Goal: Find contact information: Find contact information

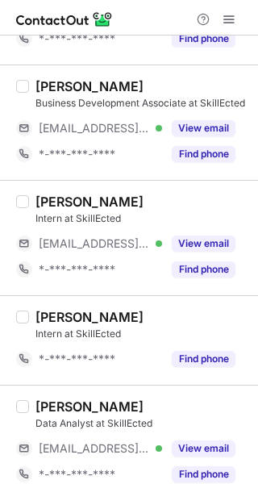
scroll to position [2119, 0]
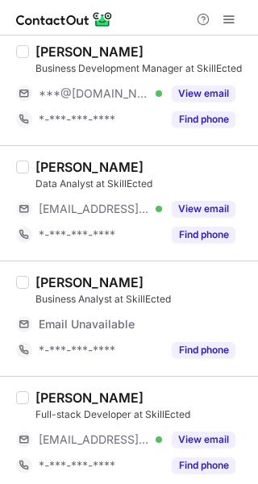
scroll to position [645, 0]
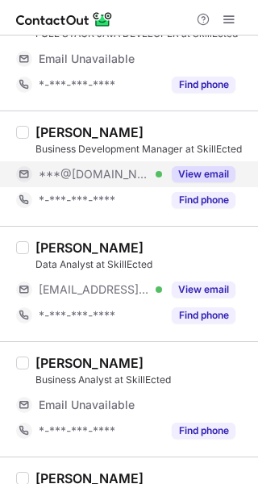
click at [143, 176] on div "***@[DOMAIN_NAME] Verified" at bounding box center [100, 174] width 123 height 15
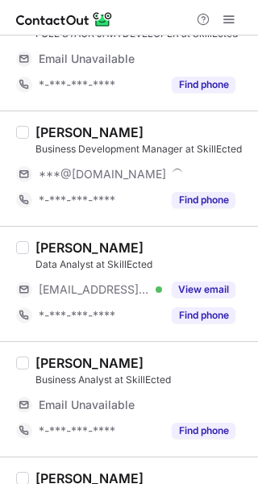
click at [64, 132] on div "shahid shaikh" at bounding box center [89, 132] width 108 height 16
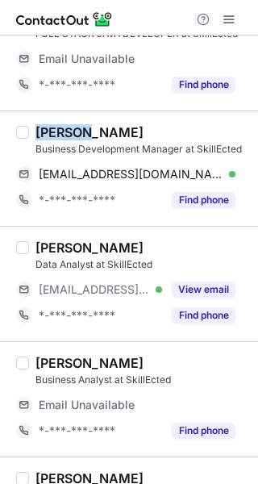
click at [64, 132] on div "shahid shaikh" at bounding box center [89, 132] width 108 height 16
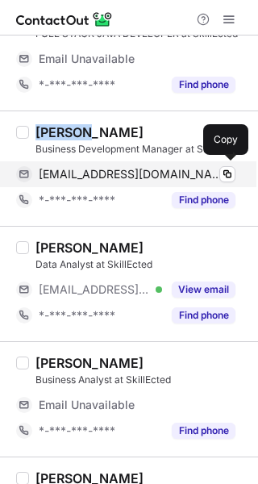
copy div "shahid"
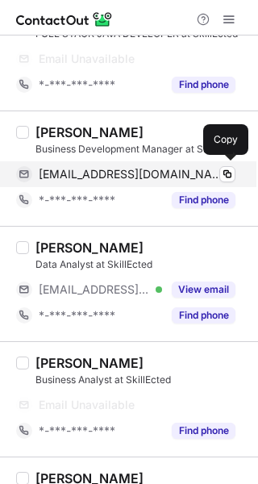
click at [203, 164] on div "shaikhshaniya071@gmail.com Verified Copy" at bounding box center [125, 174] width 219 height 26
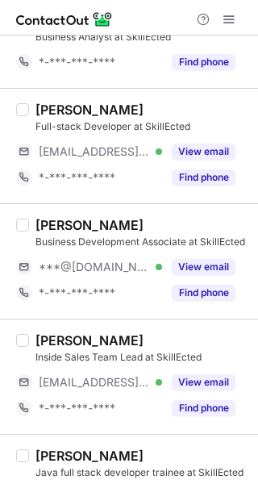
scroll to position [890, 0]
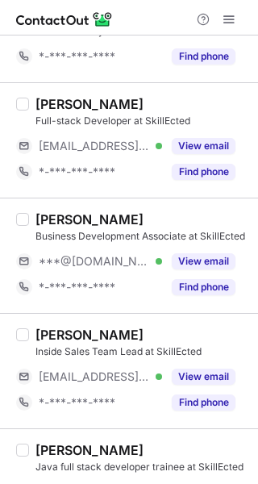
drag, startPoint x: 86, startPoint y: 251, endPoint x: 60, endPoint y: 220, distance: 41.2
click at [86, 254] on span "***@gmail.com" at bounding box center [94, 261] width 111 height 15
click at [59, 218] on div "Apurva Rajvir" at bounding box center [89, 219] width 108 height 16
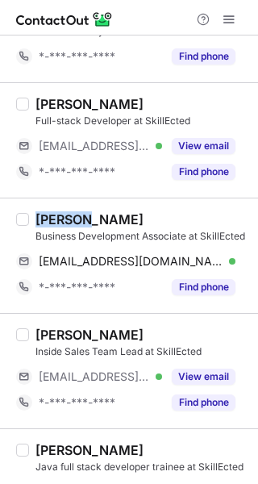
click at [59, 218] on div "Apurva Rajvir" at bounding box center [89, 219] width 108 height 16
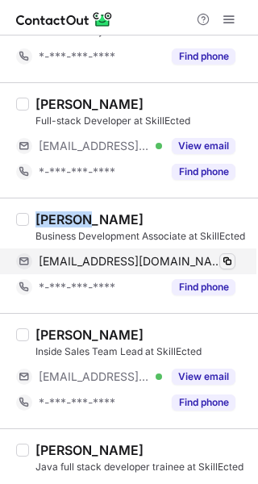
copy div "Apurva"
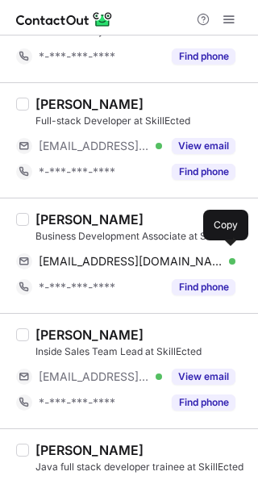
drag, startPoint x: 146, startPoint y: 250, endPoint x: 253, endPoint y: 276, distance: 110.4
click at [146, 250] on div "apurvarajvir36@gmail.com Verified Copy" at bounding box center [125, 261] width 219 height 26
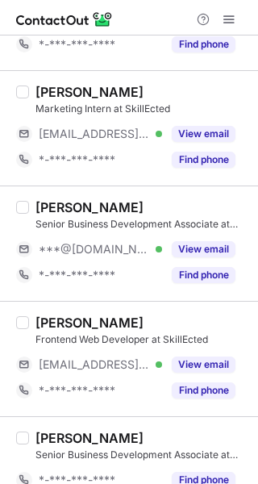
scroll to position [1776, 0]
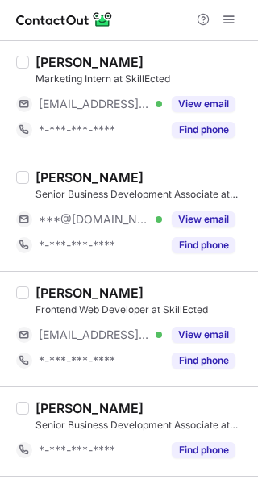
drag, startPoint x: 101, startPoint y: 220, endPoint x: 65, endPoint y: 174, distance: 58.0
click at [101, 219] on span "***@[DOMAIN_NAME]" at bounding box center [94, 219] width 111 height 15
click at [63, 169] on div "Pravin Sallawad" at bounding box center [89, 177] width 108 height 16
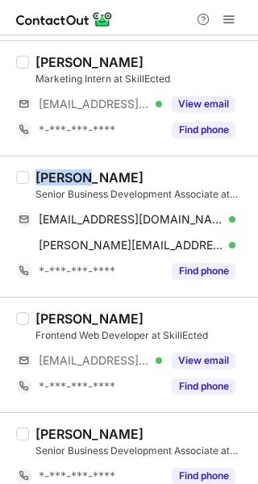
click at [63, 169] on div "Pravin Sallawad" at bounding box center [89, 177] width 108 height 16
copy div "Pravin"
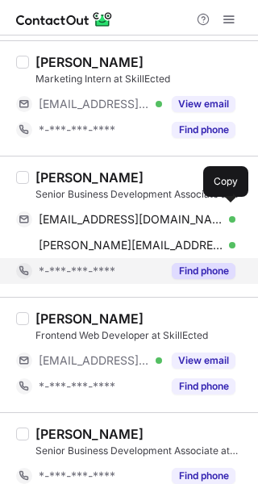
drag, startPoint x: 137, startPoint y: 214, endPoint x: 228, endPoint y: 256, distance: 100.6
click at [170, 233] on div "sallawadpravin@gmail.com Verified Copy pravin.sallawad@skillected.com Verified …" at bounding box center [125, 232] width 219 height 52
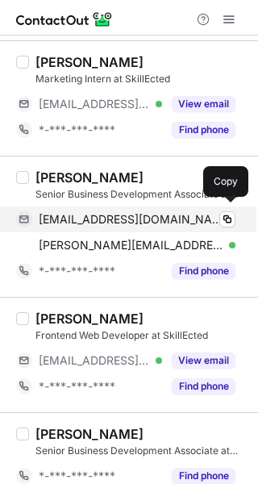
click at [101, 206] on div "sallawadpravin@gmail.com Verified Copy" at bounding box center [125, 219] width 219 height 26
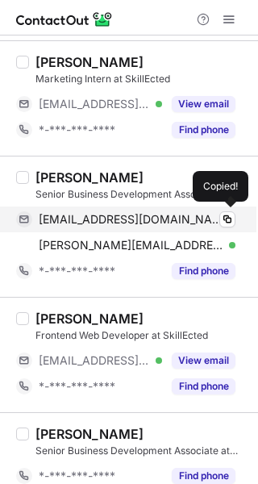
click at [102, 212] on span "sallawadpravin@gmail.com" at bounding box center [131, 219] width 185 height 15
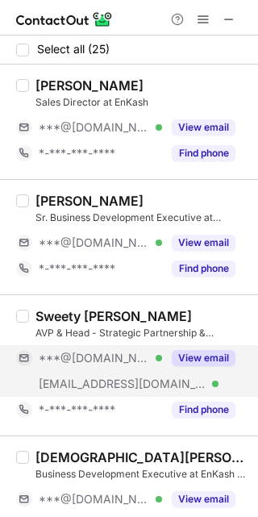
click at [120, 367] on div "***@[DOMAIN_NAME] Verified" at bounding box center [89, 358] width 146 height 26
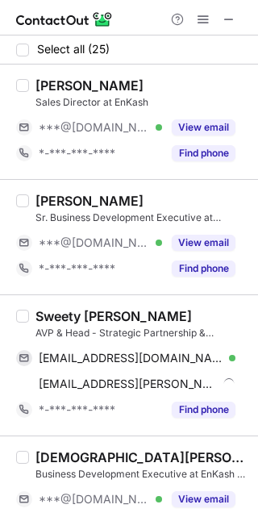
click at [67, 316] on div "Sweety [PERSON_NAME]" at bounding box center [113, 316] width 156 height 16
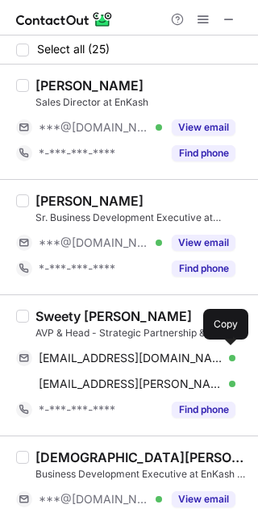
drag, startPoint x: 70, startPoint y: 348, endPoint x: 206, endPoint y: 186, distance: 211.6
click at [74, 342] on div "Sweety [PERSON_NAME] AVP & Head - Strategic Partnership & Alliances at EnKash […" at bounding box center [138, 365] width 219 height 114
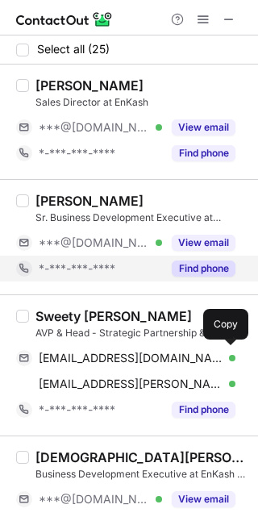
drag, startPoint x: 132, startPoint y: 356, endPoint x: 181, endPoint y: 275, distance: 95.1
click at [132, 356] on span "heeta2004@gmail.com" at bounding box center [131, 358] width 185 height 15
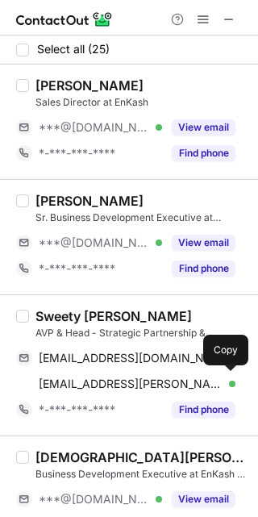
drag, startPoint x: 65, startPoint y: 380, endPoint x: 254, endPoint y: 248, distance: 229.8
click at [76, 372] on div "sweety.nathwani@enkash.com Verified Send email Copy" at bounding box center [125, 384] width 219 height 26
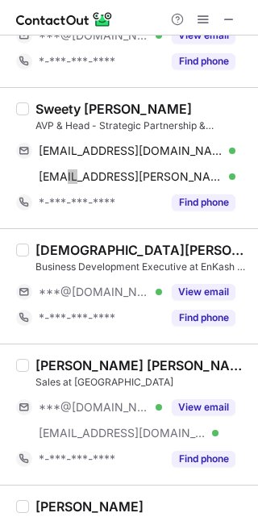
scroll to position [242, 0]
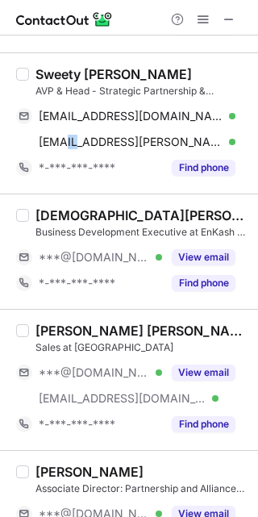
drag, startPoint x: 114, startPoint y: 252, endPoint x: 64, endPoint y: 214, distance: 63.8
click at [114, 252] on span "***@gmail.com" at bounding box center [94, 257] width 111 height 15
click at [68, 210] on div "Shivam Kute" at bounding box center [141, 215] width 213 height 16
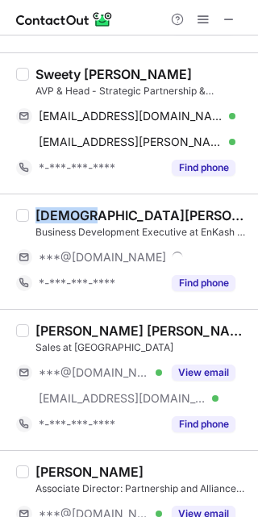
click at [68, 210] on div "Shivam Kute" at bounding box center [141, 215] width 213 height 16
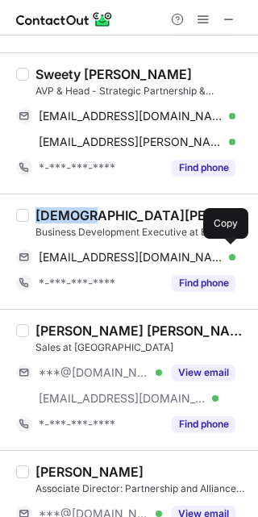
drag, startPoint x: 168, startPoint y: 255, endPoint x: 249, endPoint y: 200, distance: 97.5
click at [171, 252] on span "shivamkute1997@gmail.com" at bounding box center [131, 257] width 185 height 15
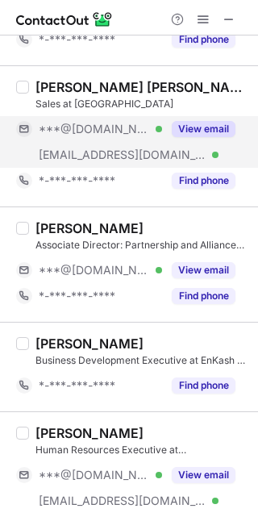
scroll to position [604, 0]
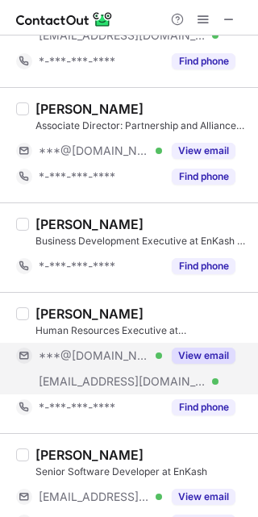
drag, startPoint x: 89, startPoint y: 355, endPoint x: 54, endPoint y: 309, distance: 58.7
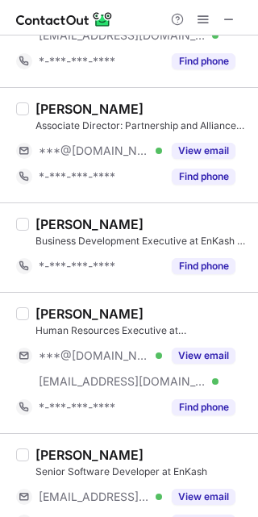
click at [89, 355] on span "***@[DOMAIN_NAME]" at bounding box center [94, 355] width 111 height 15
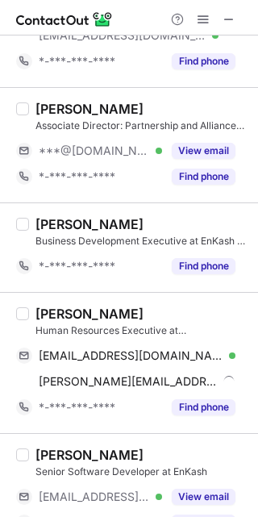
click at [52, 305] on div "Asavari Kulkarni" at bounding box center [89, 313] width 108 height 16
copy div "Asavari"
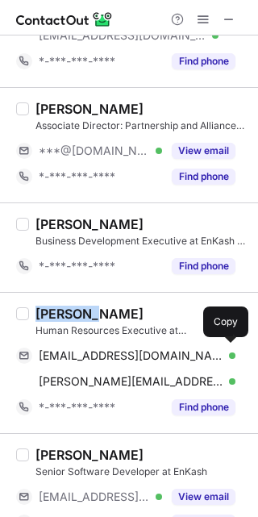
drag, startPoint x: 79, startPoint y: 347, endPoint x: 254, endPoint y: 238, distance: 206.4
click at [79, 348] on span "asavari112002@gmail.com" at bounding box center [131, 355] width 185 height 15
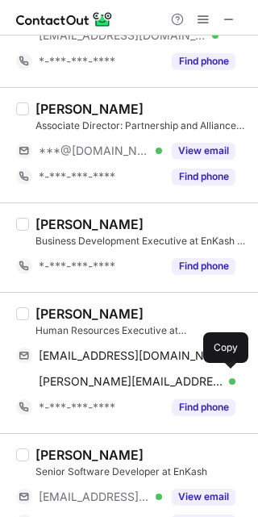
drag, startPoint x: 48, startPoint y: 380, endPoint x: 239, endPoint y: 263, distance: 223.9
click at [48, 380] on span "asavari.kulkarni@enkash.com" at bounding box center [131, 381] width 185 height 15
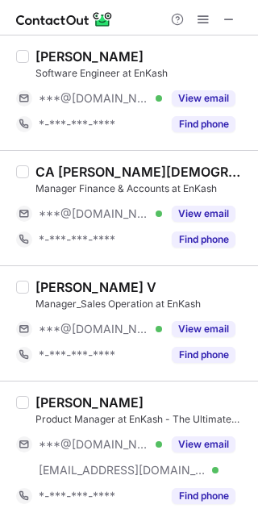
scroll to position [1571, 0]
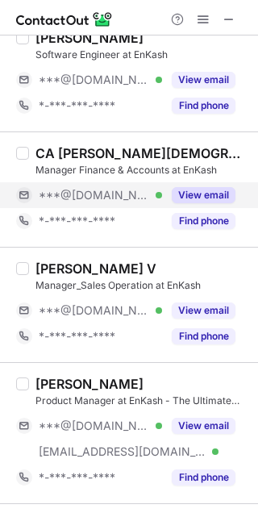
click at [88, 193] on span "***@gmail.com" at bounding box center [94, 195] width 111 height 15
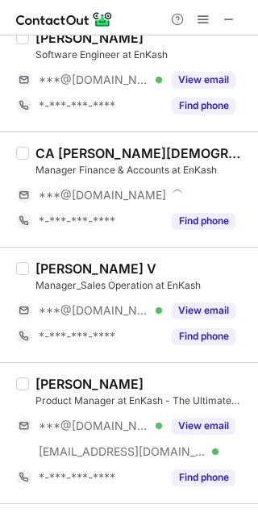
click at [69, 151] on div "CA Lav Jain" at bounding box center [141, 153] width 213 height 16
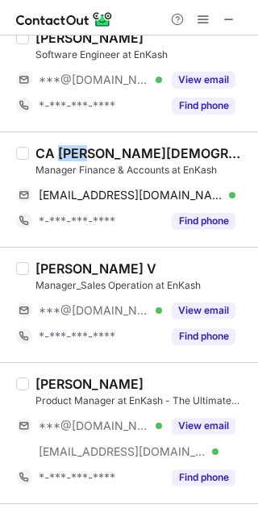
click at [69, 151] on div "CA Lav Jain" at bounding box center [141, 153] width 213 height 16
copy div "Lav"
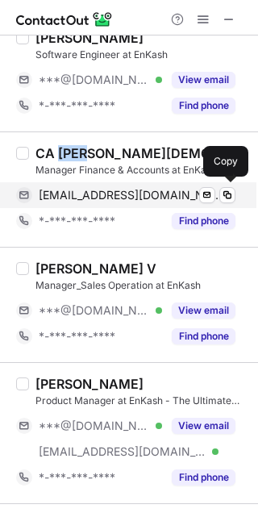
click at [108, 193] on span "ljain504@gmail.com" at bounding box center [131, 195] width 185 height 15
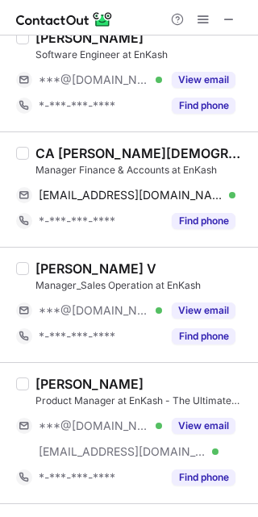
click at [105, 307] on span "***@[DOMAIN_NAME]" at bounding box center [94, 310] width 111 height 15
click at [68, 271] on div "Gowtham V" at bounding box center [95, 268] width 121 height 16
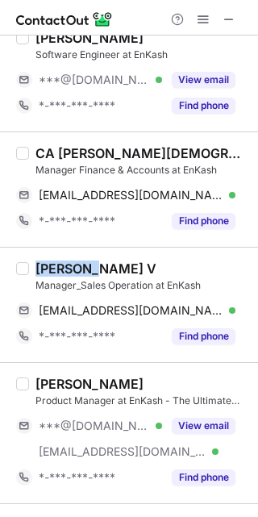
click at [68, 271] on div "Gowtham V" at bounding box center [95, 268] width 121 height 16
copy div "Gowtham"
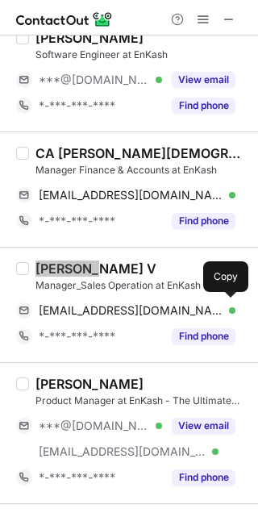
drag, startPoint x: 122, startPoint y: 311, endPoint x: 249, endPoint y: 274, distance: 132.6
click at [122, 311] on span "gowtham8799@gmail.com" at bounding box center [131, 310] width 185 height 15
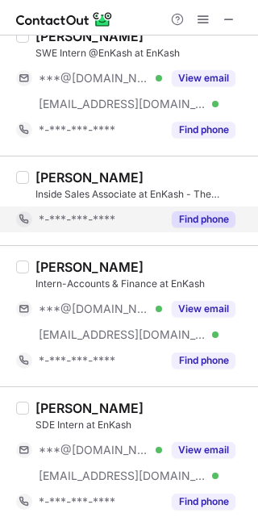
scroll to position [1494, 0]
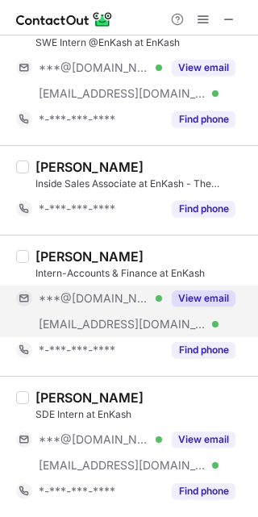
click at [92, 291] on span "***@[DOMAIN_NAME]" at bounding box center [94, 298] width 111 height 15
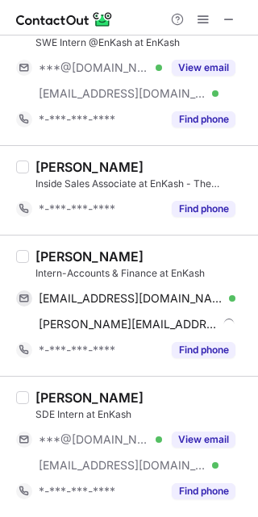
drag, startPoint x: 74, startPoint y: 247, endPoint x: 68, endPoint y: 253, distance: 8.6
click at [73, 246] on div "Rishita joshi Intern-Accounts & Finance at EnKash rishitasjoshi03@gmail.com Ver…" at bounding box center [129, 305] width 258 height 141
click at [65, 254] on div "Rishita joshi" at bounding box center [89, 256] width 108 height 16
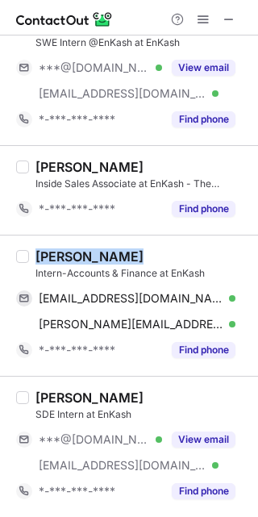
click at [65, 254] on div "Rishita joshi" at bounding box center [89, 256] width 108 height 16
copy div "Rishita joshi"
click at [71, 253] on div "Rishita joshi" at bounding box center [89, 256] width 108 height 16
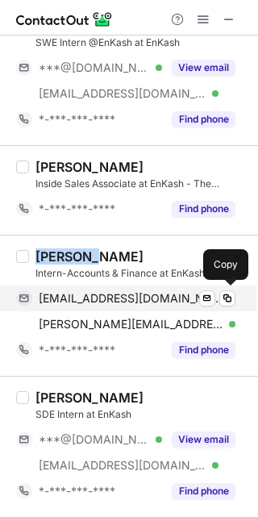
click at [147, 302] on span "rishitasjoshi03@gmail.com" at bounding box center [131, 298] width 185 height 15
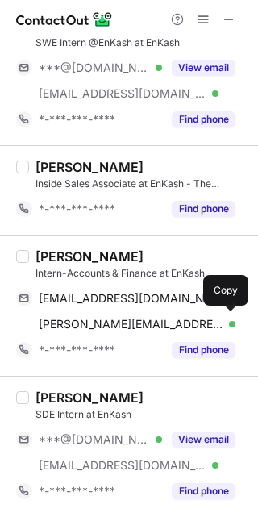
drag, startPoint x: 118, startPoint y: 317, endPoint x: 247, endPoint y: 356, distance: 134.8
click at [118, 317] on span "rishita.joshi@enkash.com" at bounding box center [131, 324] width 185 height 15
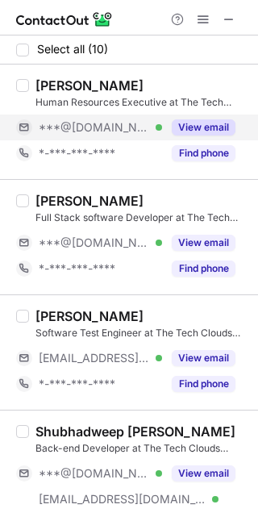
click at [73, 134] on span "***@[DOMAIN_NAME]" at bounding box center [94, 127] width 111 height 15
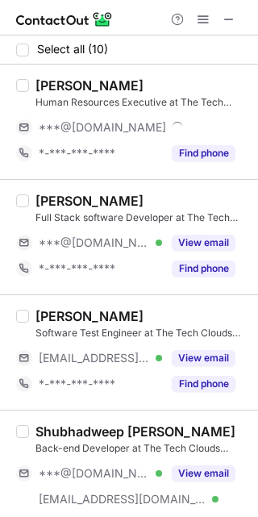
click at [64, 93] on div "Shaiba Kalam Human Resources Executive at The Tech Clouds (TTC)" at bounding box center [141, 93] width 213 height 32
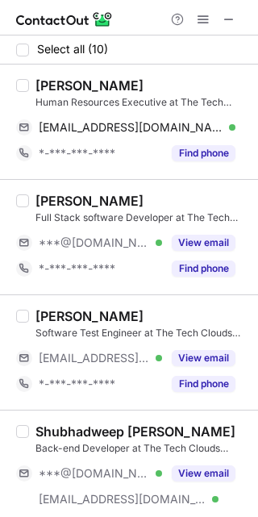
click at [63, 89] on div "[PERSON_NAME]" at bounding box center [89, 85] width 108 height 16
click at [62, 85] on div "[PERSON_NAME]" at bounding box center [89, 85] width 108 height 16
copy div "Shaiba"
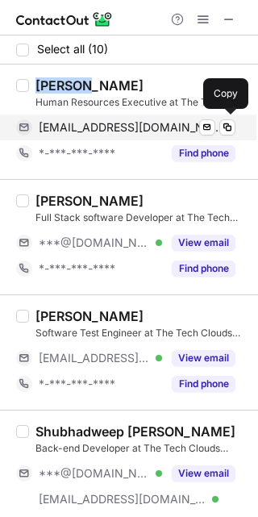
click at [118, 127] on span "[EMAIL_ADDRESS][DOMAIN_NAME]" at bounding box center [131, 127] width 185 height 15
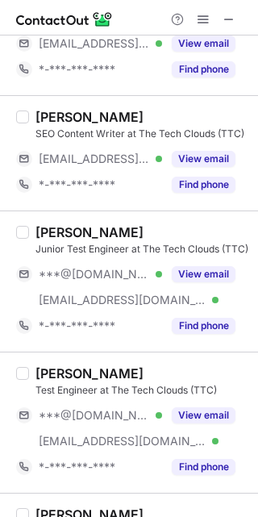
scroll to position [803, 0]
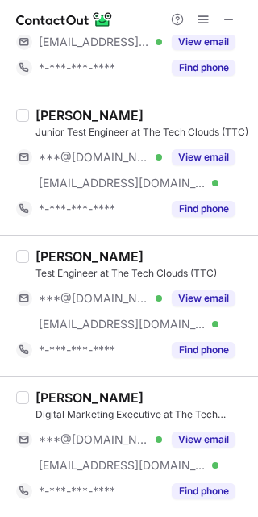
click at [104, 439] on span "***@[DOMAIN_NAME]" at bounding box center [94, 439] width 111 height 15
click at [57, 400] on div "Sagar Bhunia" at bounding box center [89, 397] width 108 height 16
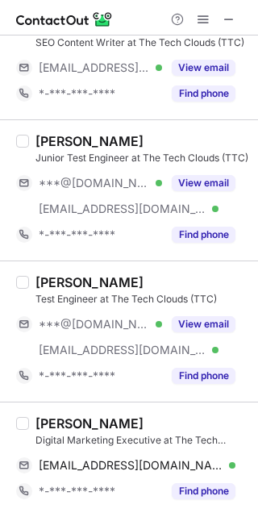
scroll to position [777, 0]
click at [57, 400] on div "Nilanjoy Roy Test Engineer at The Tech Clouds (TTC) ***@gmail.com Verified ***@…" at bounding box center [129, 330] width 258 height 141
click at [56, 423] on div "Sagar Bhunia" at bounding box center [89, 423] width 108 height 16
copy div "Sagar"
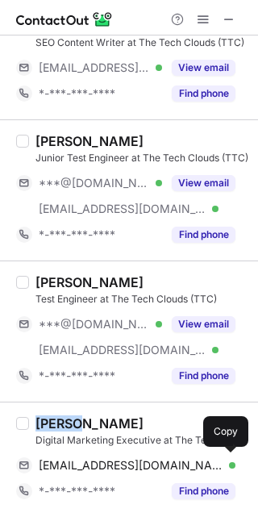
drag, startPoint x: 95, startPoint y: 471, endPoint x: 254, endPoint y: 377, distance: 184.2
click at [98, 469] on span "sagarbhuniasocialmedia@gmail.com" at bounding box center [131, 465] width 185 height 15
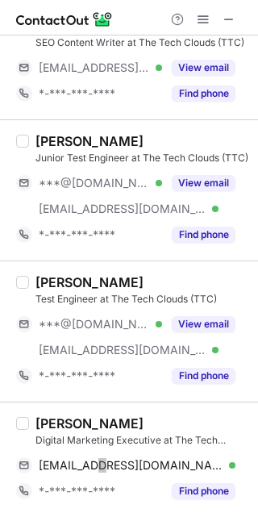
drag, startPoint x: 83, startPoint y: 318, endPoint x: 39, endPoint y: 279, distance: 58.2
click at [83, 318] on span "***@gmail.com" at bounding box center [94, 324] width 111 height 15
click at [39, 279] on div "Nilanjoy Roy" at bounding box center [89, 282] width 108 height 16
drag, startPoint x: 39, startPoint y: 279, endPoint x: 248, endPoint y: 292, distance: 209.1
click at [41, 279] on div "Nilanjoy Roy" at bounding box center [89, 282] width 108 height 16
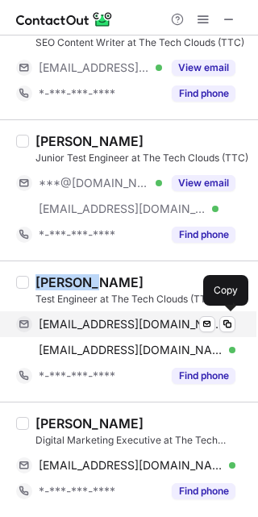
drag, startPoint x: 70, startPoint y: 320, endPoint x: 223, endPoint y: 302, distance: 154.1
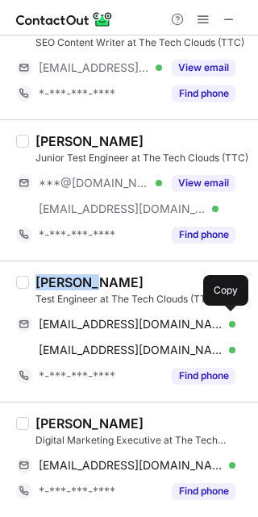
click at [71, 320] on span "nilanjoyroy04@gmail.com" at bounding box center [131, 324] width 185 height 15
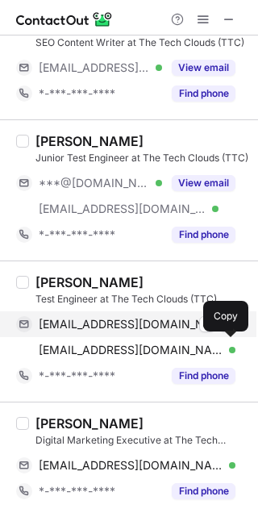
drag, startPoint x: 102, startPoint y: 353, endPoint x: 230, endPoint y: 334, distance: 129.5
click at [102, 353] on span "nilanjoy@thetechclouds.com" at bounding box center [131, 349] width 185 height 15
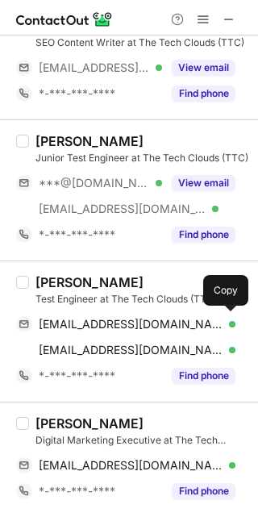
drag, startPoint x: 114, startPoint y: 176, endPoint x: 85, endPoint y: 158, distance: 34.4
click at [114, 176] on span "***@gmail.com" at bounding box center [94, 183] width 111 height 15
click at [71, 147] on div "ANINDITA ROY" at bounding box center [89, 141] width 108 height 16
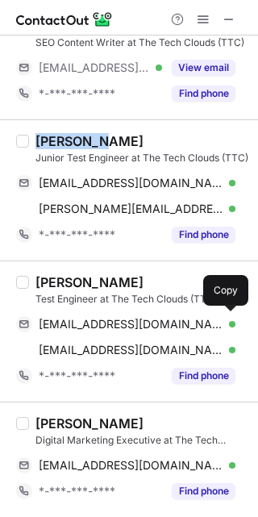
click at [71, 147] on div "ANINDITA ROY" at bounding box center [89, 141] width 108 height 16
copy div "ANINDITA"
drag, startPoint x: 129, startPoint y: 183, endPoint x: 251, endPoint y: 315, distance: 180.2
click at [129, 183] on span "aninditaroy490@gmail.com" at bounding box center [131, 183] width 185 height 15
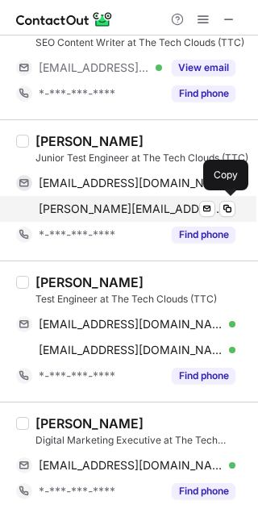
drag, startPoint x: 85, startPoint y: 213, endPoint x: 252, endPoint y: 285, distance: 181.9
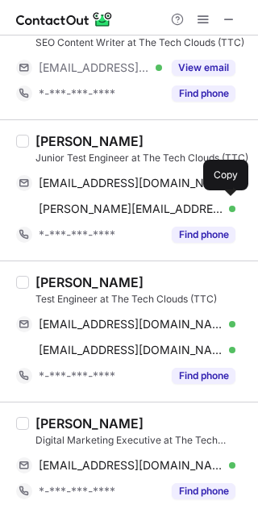
click at [85, 212] on span "anindita@thetechclouds.com" at bounding box center [131, 208] width 185 height 15
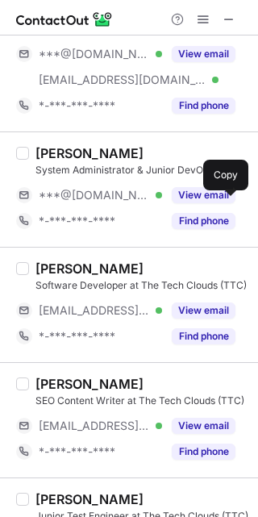
scroll to position [414, 0]
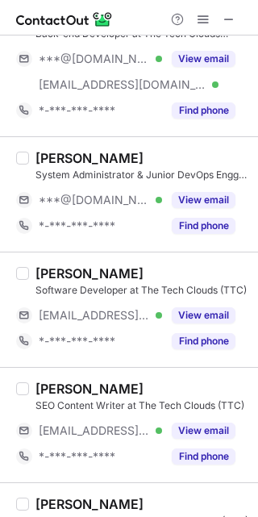
click at [87, 201] on span "***@[DOMAIN_NAME]" at bounding box center [94, 200] width 111 height 15
click at [50, 155] on div "Suman Kumar Mishra" at bounding box center [89, 158] width 108 height 16
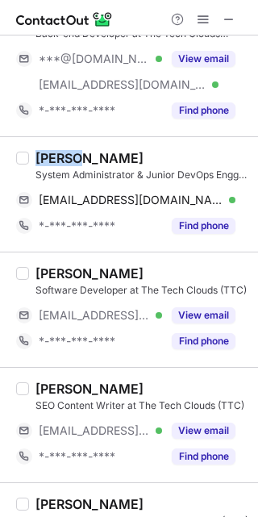
copy div "Suman"
click at [50, 155] on div "Suman Kumar Mishra" at bounding box center [89, 158] width 108 height 16
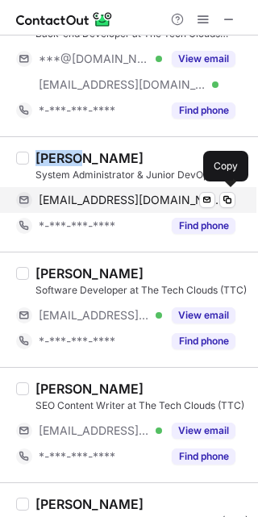
click at [142, 198] on span "kmsuman27@gmail.com" at bounding box center [131, 200] width 185 height 15
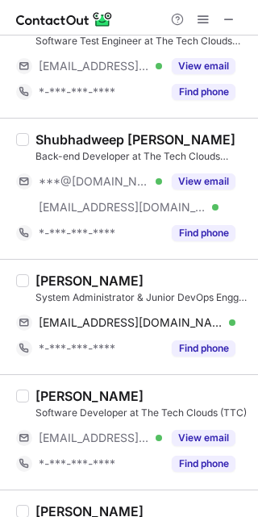
scroll to position [172, 0]
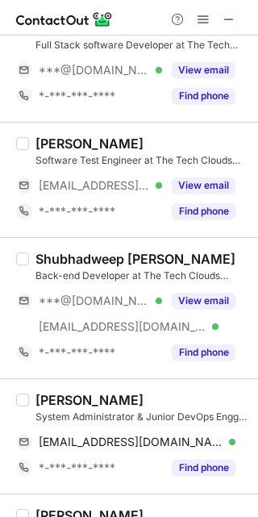
drag, startPoint x: 80, startPoint y: 295, endPoint x: 66, endPoint y: 251, distance: 46.4
click at [80, 295] on span "***@[DOMAIN_NAME]" at bounding box center [94, 300] width 111 height 15
click at [65, 251] on div "Shubhadweep Santra" at bounding box center [135, 259] width 200 height 16
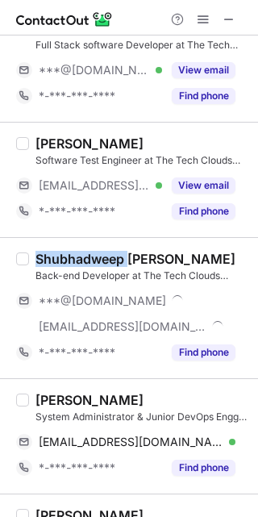
copy div "Shubhadweep"
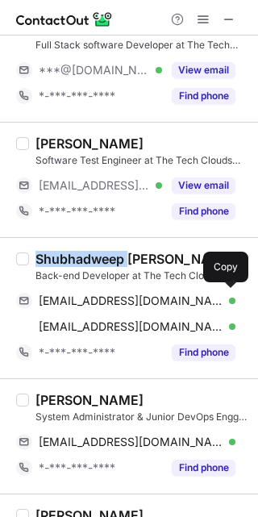
drag, startPoint x: 116, startPoint y: 297, endPoint x: 257, endPoint y: 205, distance: 167.9
click at [117, 297] on span "santrasubhadweep1000@gmail.com" at bounding box center [131, 300] width 185 height 15
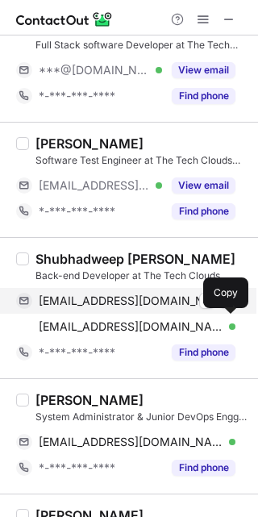
drag, startPoint x: 131, startPoint y: 322, endPoint x: 161, endPoint y: 288, distance: 45.1
click at [131, 322] on span "shubhadweep@thetechclouds.com" at bounding box center [131, 326] width 185 height 15
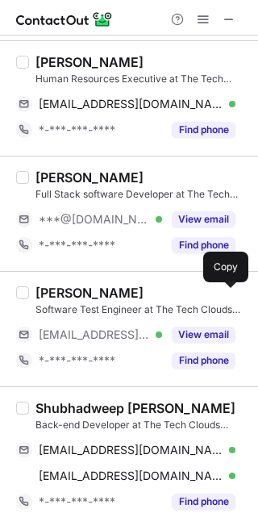
scroll to position [0, 0]
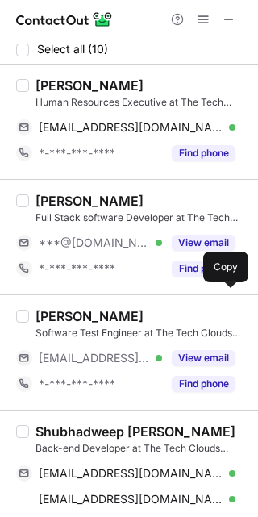
click at [98, 243] on span "***@[DOMAIN_NAME]" at bounding box center [94, 242] width 111 height 15
click at [48, 194] on div "Sandip Paul" at bounding box center [89, 201] width 108 height 16
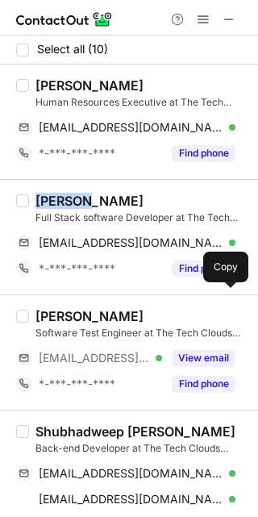
click at [48, 194] on div "Sandip Paul" at bounding box center [89, 201] width 108 height 16
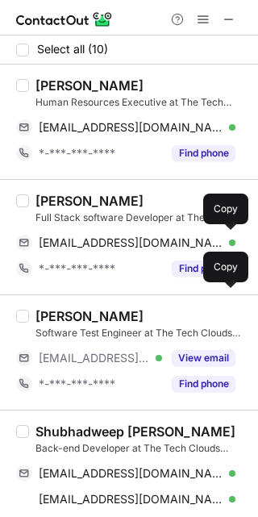
drag, startPoint x: 148, startPoint y: 236, endPoint x: 251, endPoint y: 179, distance: 118.0
click at [148, 236] on span "sandippaul7318@gmail.com" at bounding box center [131, 242] width 185 height 15
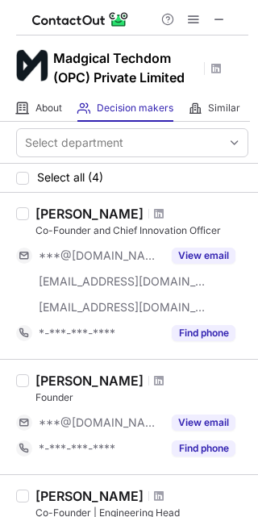
click at [163, 52] on h1 "Madgical Techdom (OPC) Private Limited" at bounding box center [125, 67] width 145 height 39
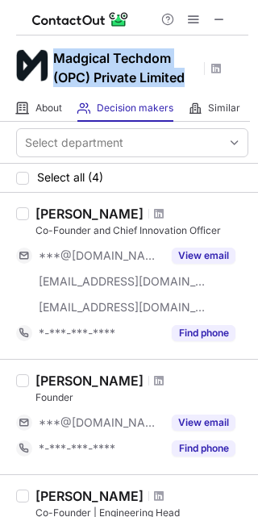
click at [163, 52] on h1 "Madgical Techdom (OPC) Private Limited" at bounding box center [125, 67] width 145 height 39
copy h1 "Madgical Techdom (OPC) Private Limited"
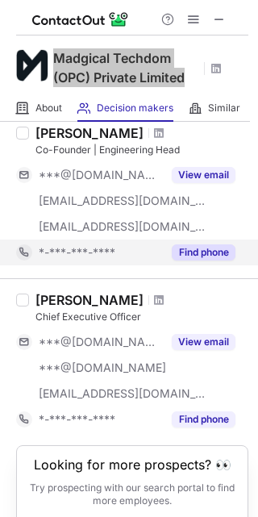
scroll to position [413, 0]
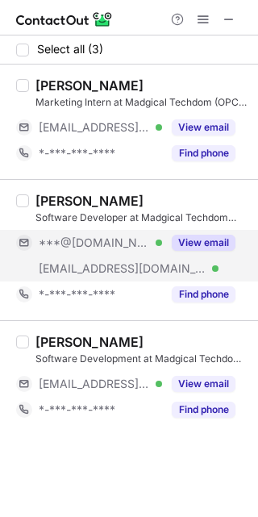
click at [106, 251] on div "***@[DOMAIN_NAME] Verified" at bounding box center [89, 243] width 146 height 26
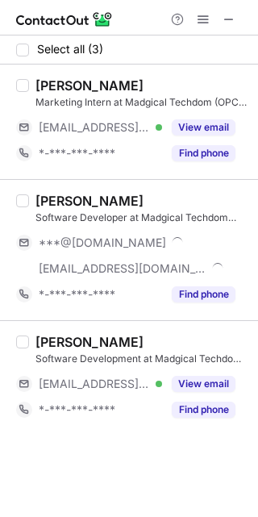
click at [44, 201] on div "Arul Gupta" at bounding box center [89, 201] width 108 height 16
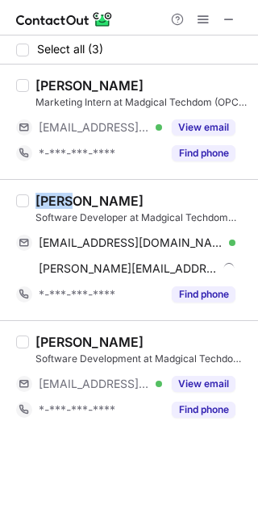
copy div "Arul"
click at [44, 201] on div "Arul Gupta" at bounding box center [89, 201] width 108 height 16
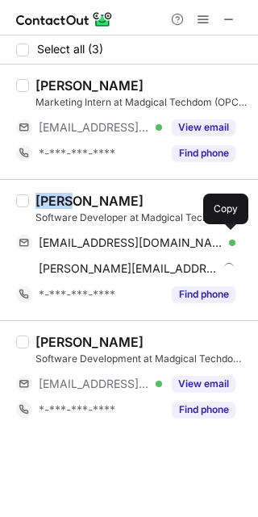
drag, startPoint x: 155, startPoint y: 239, endPoint x: 249, endPoint y: 369, distance: 160.4
click at [155, 239] on span "guptaarul@gmail.com" at bounding box center [131, 242] width 185 height 15
